Goal: Check status: Check status

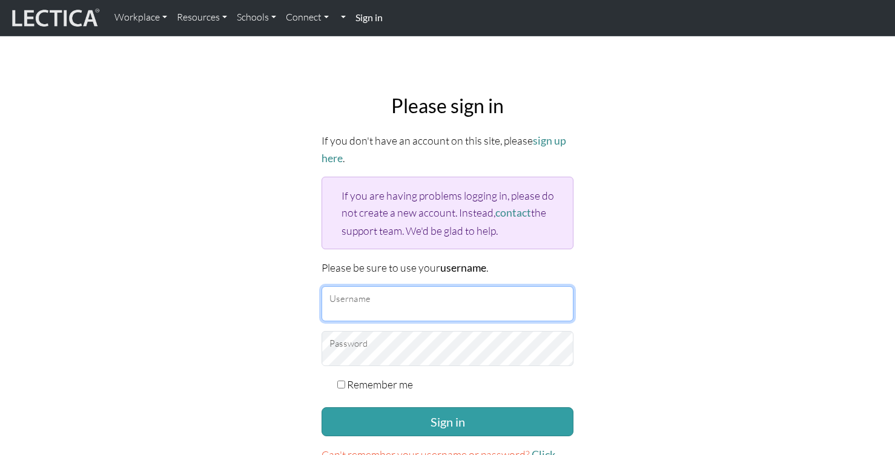
click at [555, 293] on input "Username" at bounding box center [447, 303] width 252 height 35
type input "tinacosta@google.com"
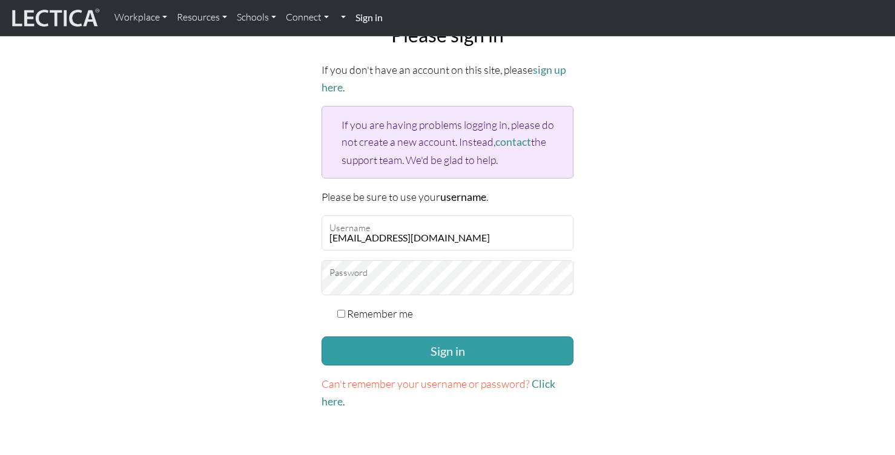
scroll to position [76, 0]
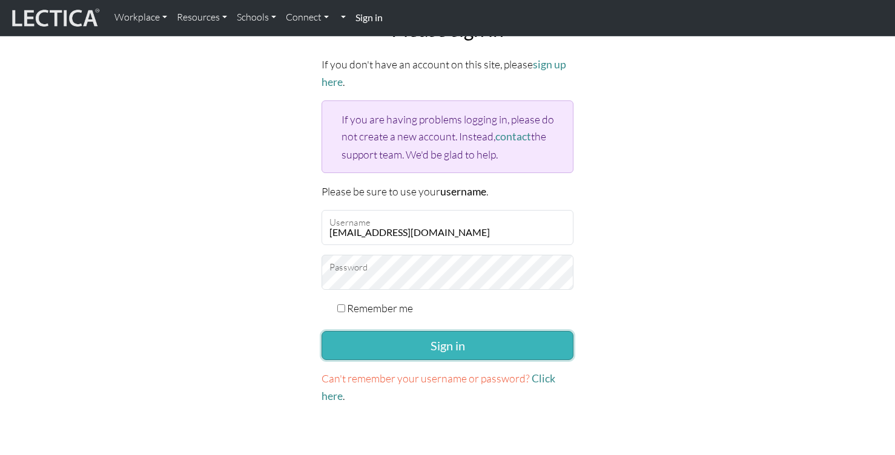
click at [530, 337] on button "Sign in" at bounding box center [447, 345] width 252 height 29
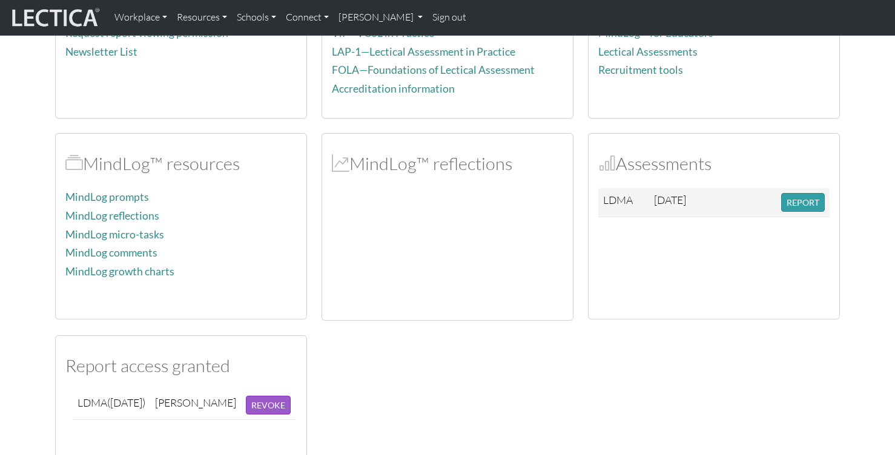
scroll to position [220, 0]
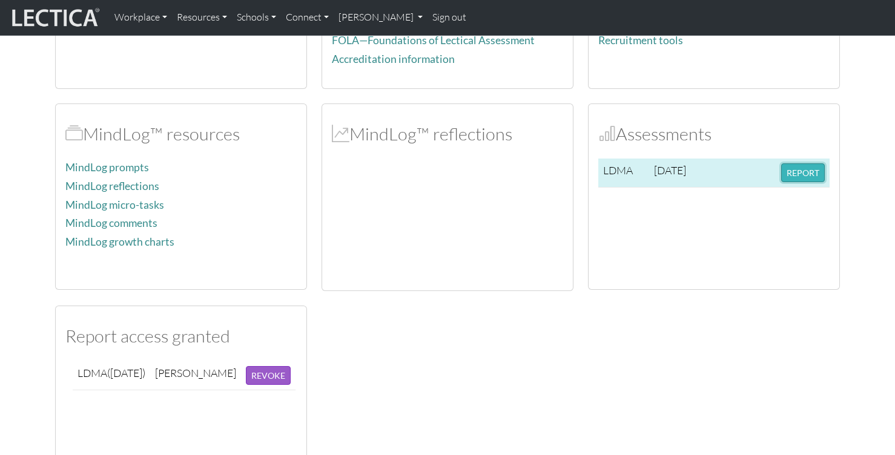
click at [793, 171] on button "REPORT" at bounding box center [803, 172] width 44 height 19
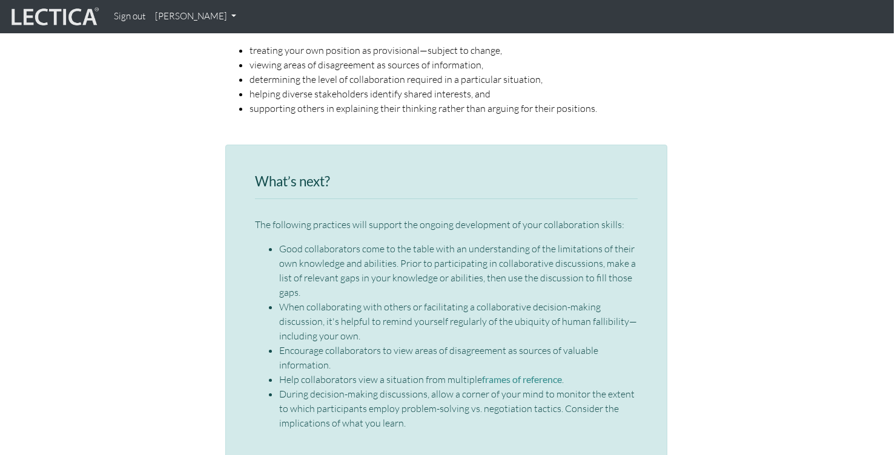
scroll to position [1738, 1]
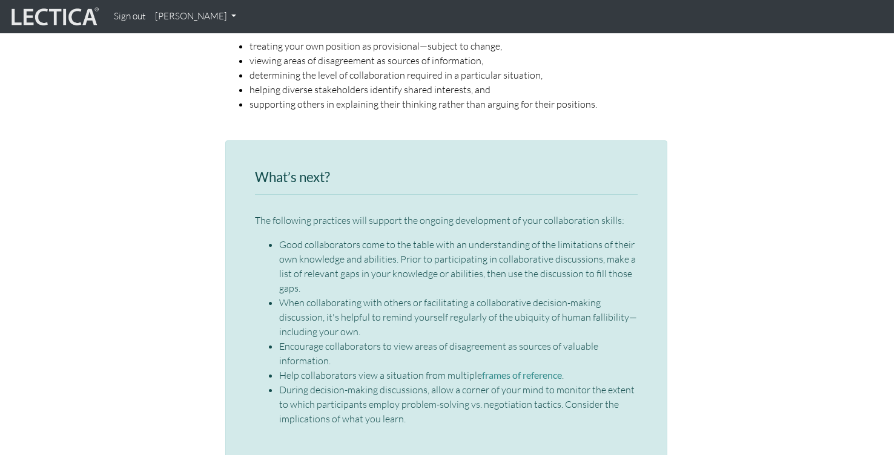
click at [281, 245] on li "Good collaborators come to the table with an understanding of the limitations o…" at bounding box center [458, 266] width 358 height 58
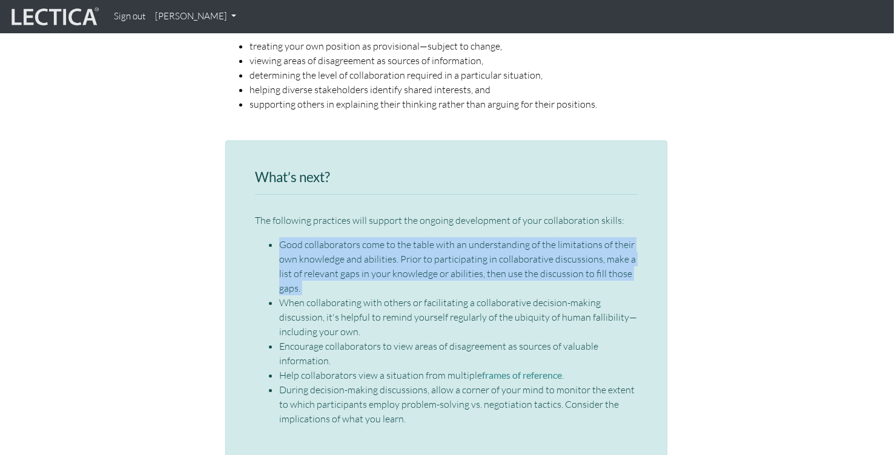
click at [281, 245] on li "Good collaborators come to the table with an understanding of the limitations o…" at bounding box center [458, 266] width 358 height 58
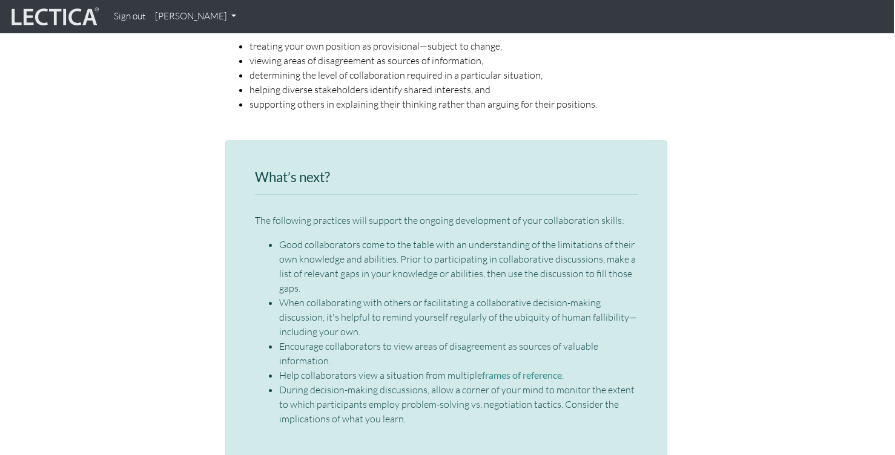
click at [266, 307] on ul "Good collaborators come to the table with an understanding of the limitations o…" at bounding box center [446, 331] width 383 height 189
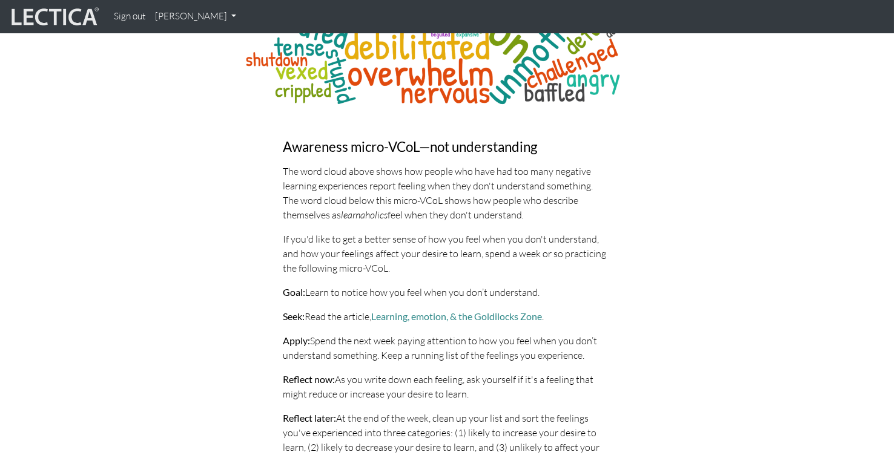
scroll to position [5085, 1]
click at [402, 311] on link "Learning, emotion, & the Goldilocks Zone" at bounding box center [456, 316] width 171 height 11
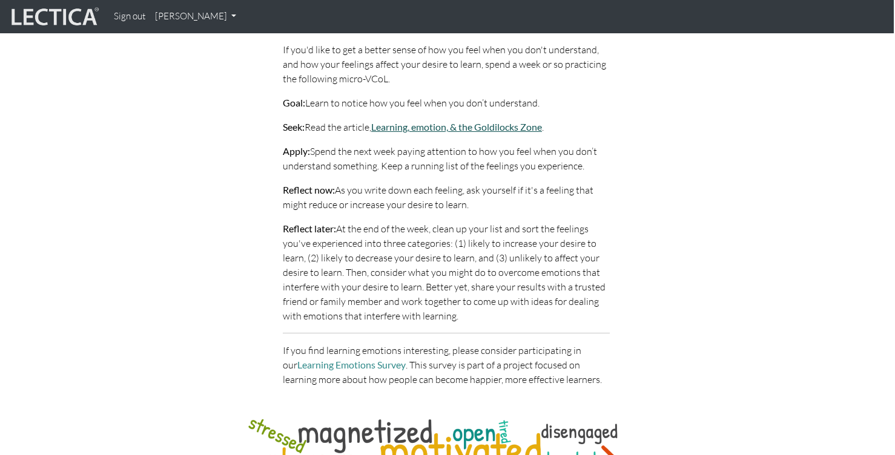
scroll to position [5274, 1]
